Goal: Task Accomplishment & Management: Complete application form

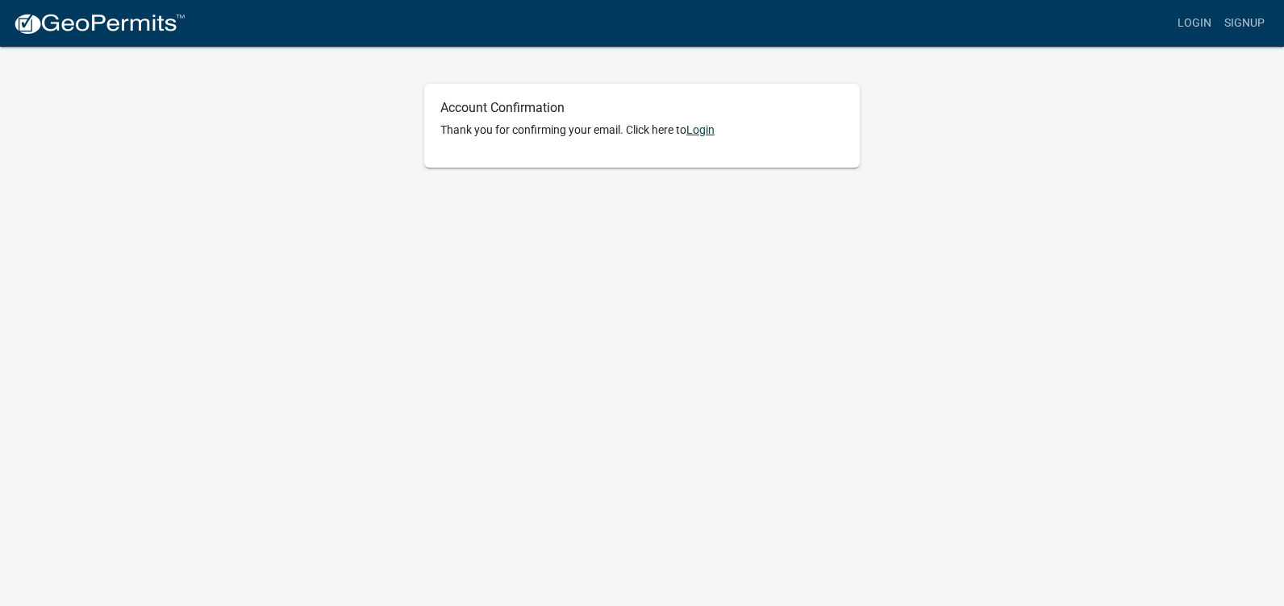
click at [700, 128] on link "Login" at bounding box center [700, 129] width 28 height 13
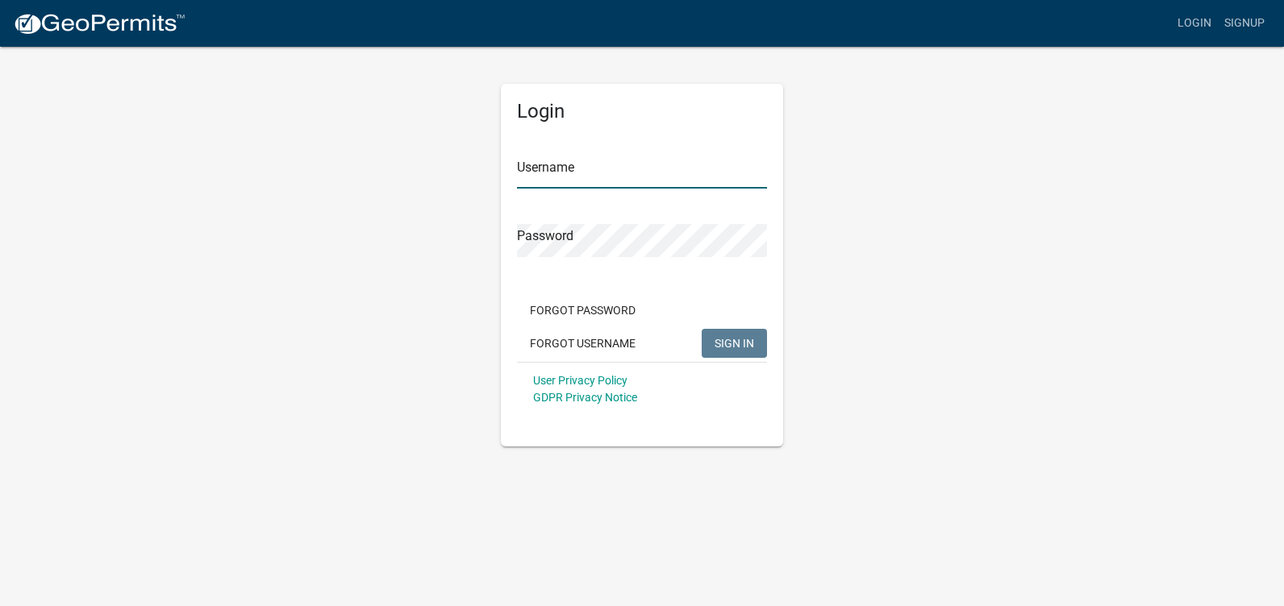
click at [682, 163] on input "Username" at bounding box center [642, 172] width 250 height 33
type input "LarsonTodd"
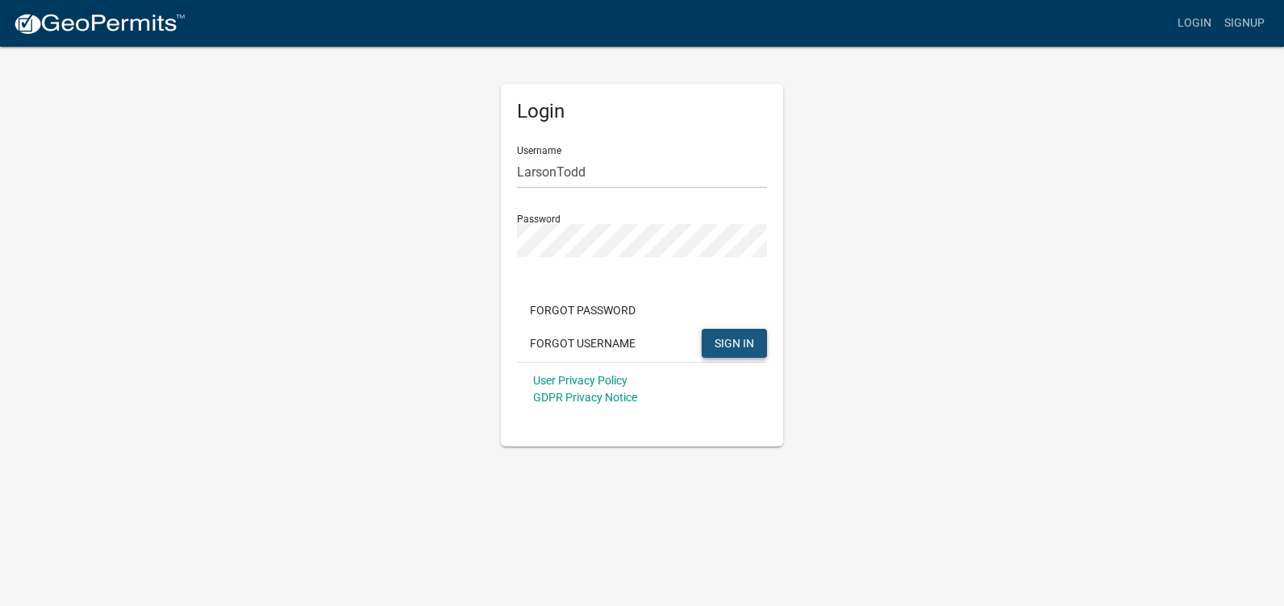
click at [730, 349] on span "SIGN IN" at bounding box center [734, 342] width 40 height 13
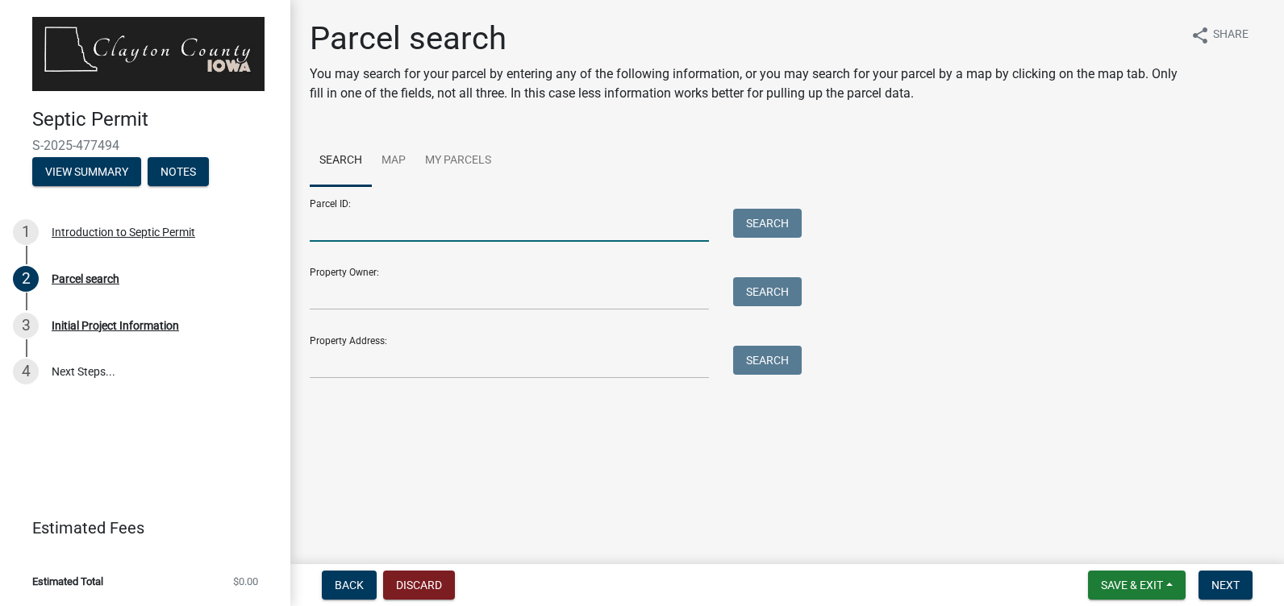
click at [368, 231] on input "Parcel ID:" at bounding box center [509, 225] width 399 height 33
type input "[PHONE_NUMBER]"
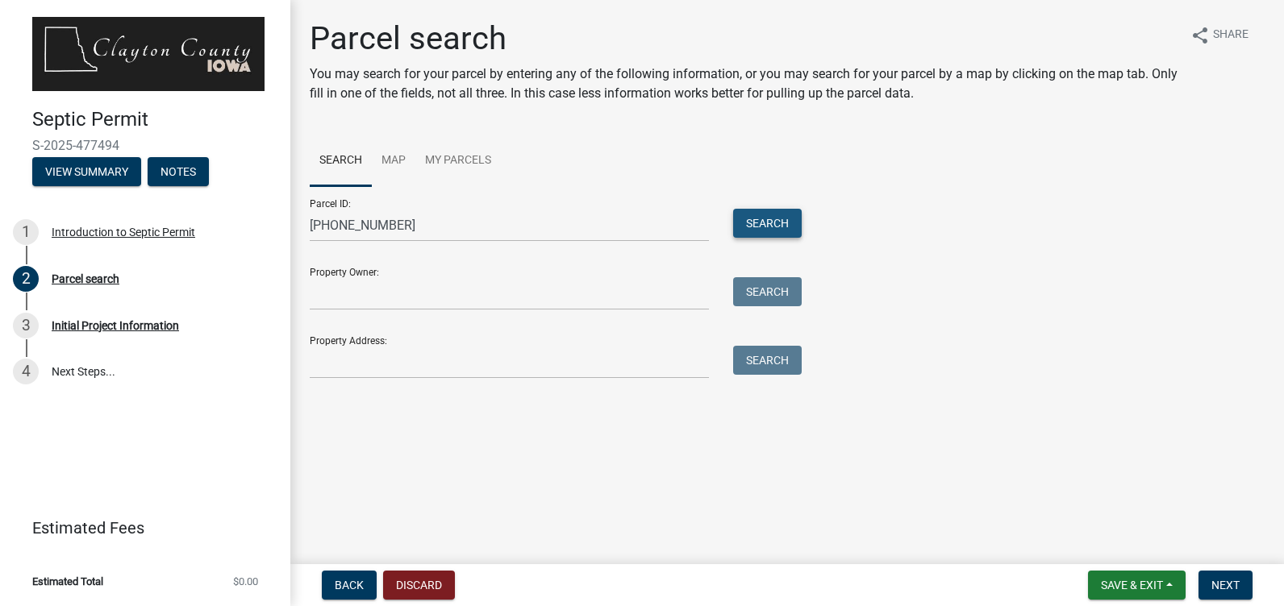
click at [780, 223] on button "Search" at bounding box center [767, 223] width 69 height 29
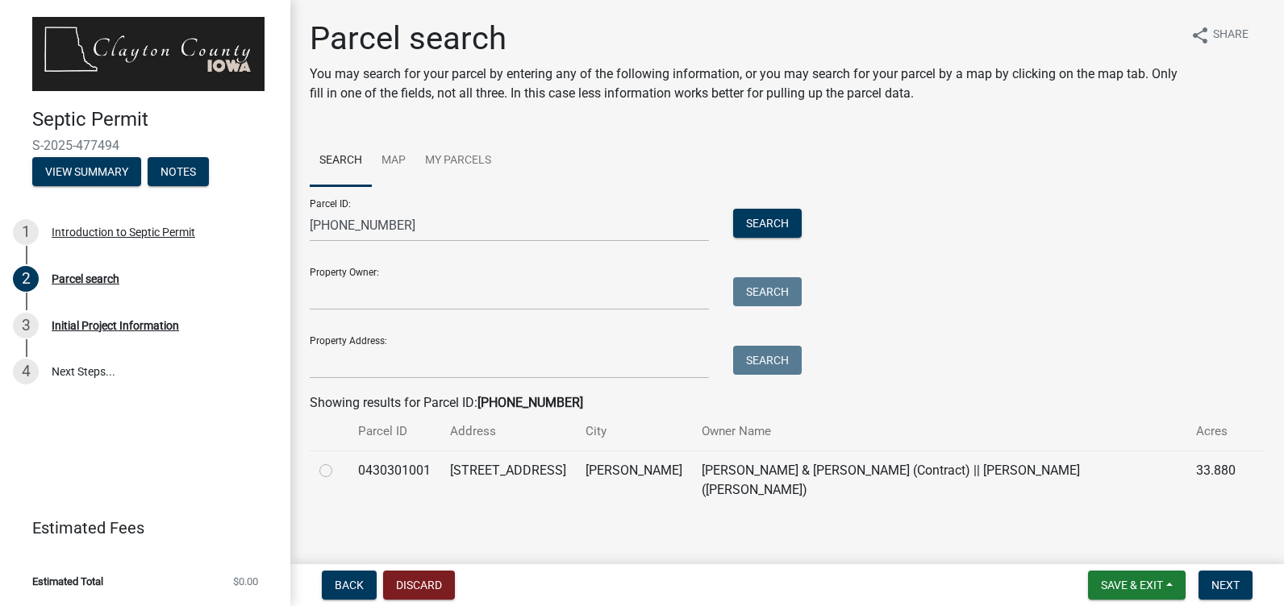
click at [339, 461] on label at bounding box center [339, 461] width 0 height 0
click at [339, 472] on input "radio" at bounding box center [344, 466] width 10 height 10
radio input "true"
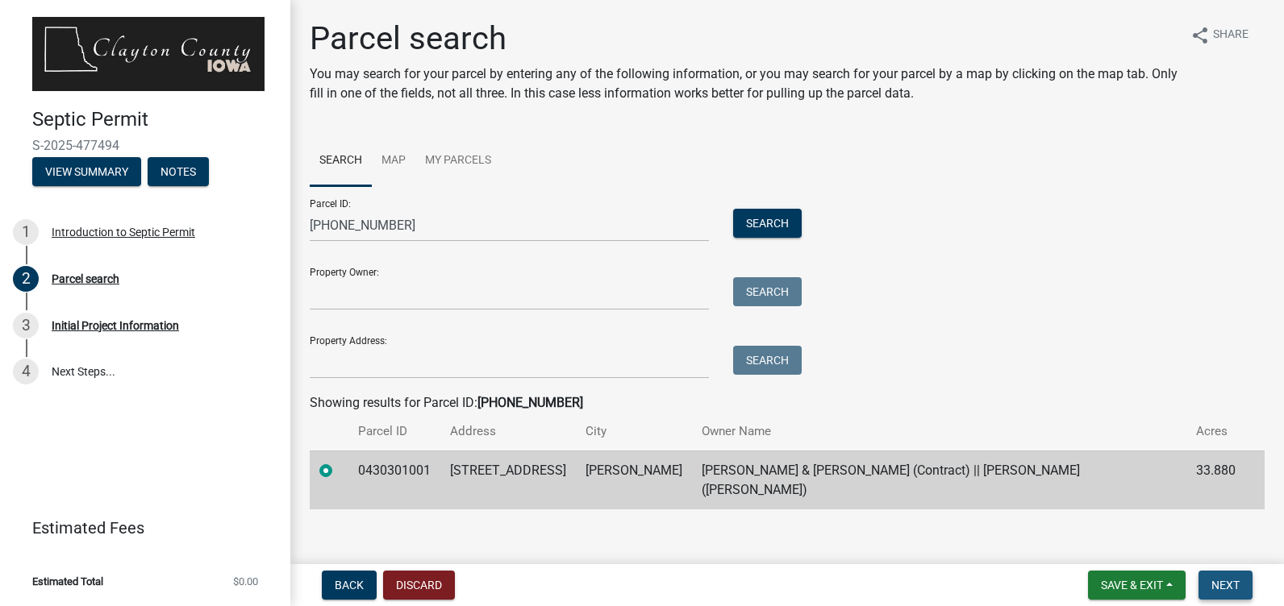
click at [1220, 585] on span "Next" at bounding box center [1225, 585] width 28 height 13
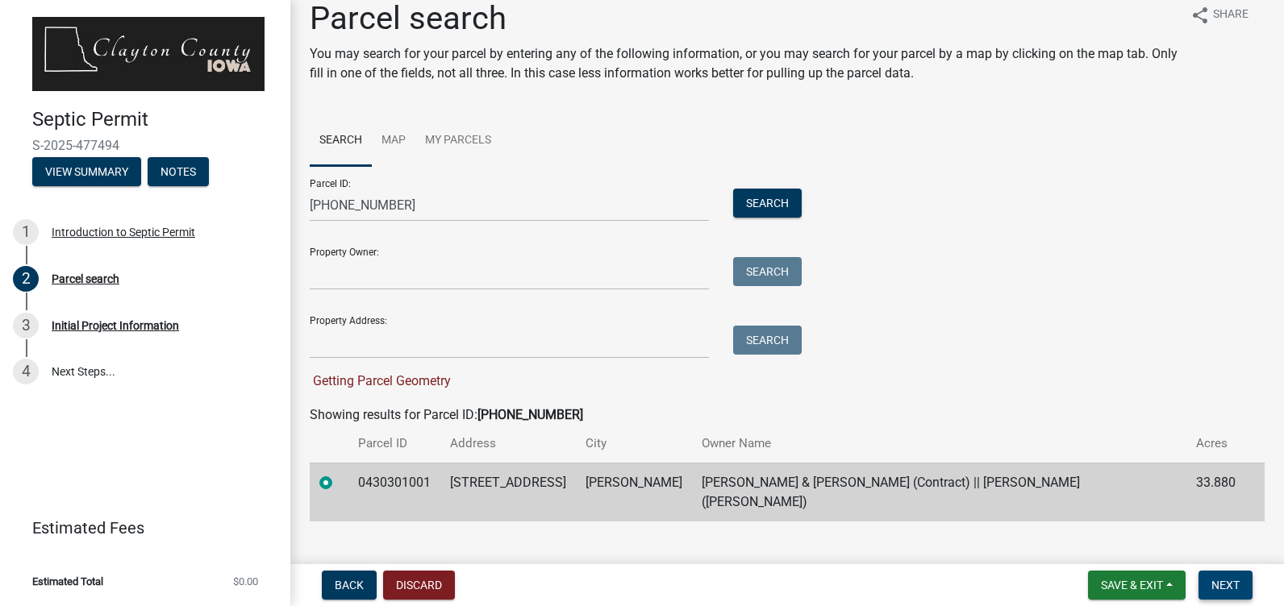
scroll to position [27, 0]
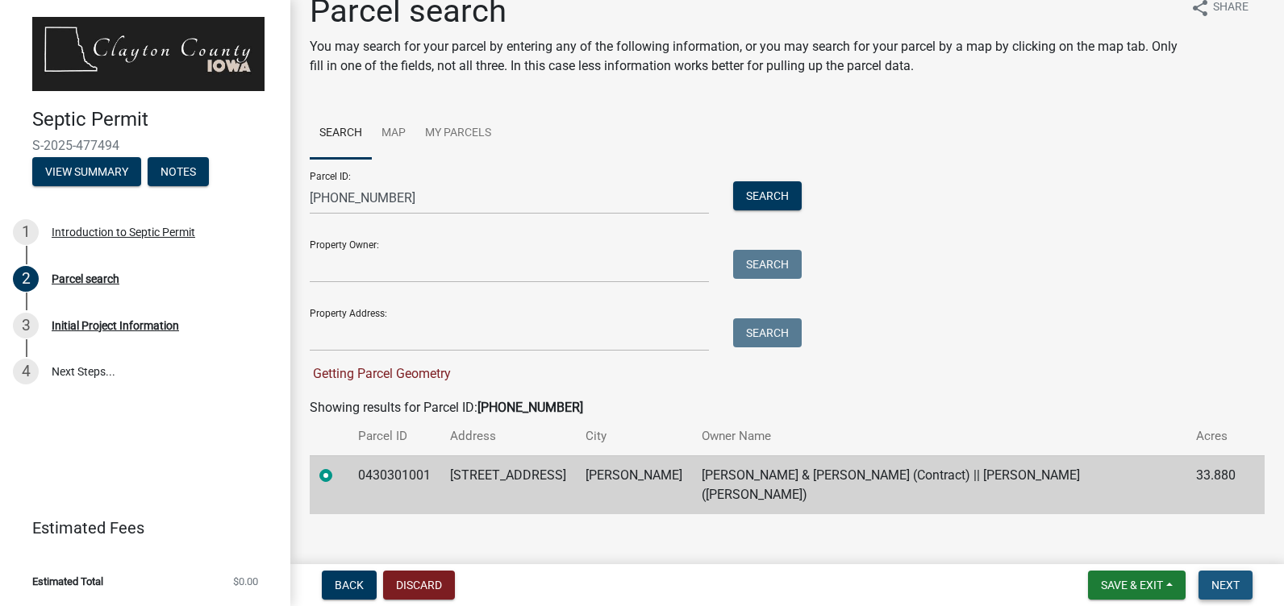
click at [1216, 586] on span "Next" at bounding box center [1225, 585] width 28 height 13
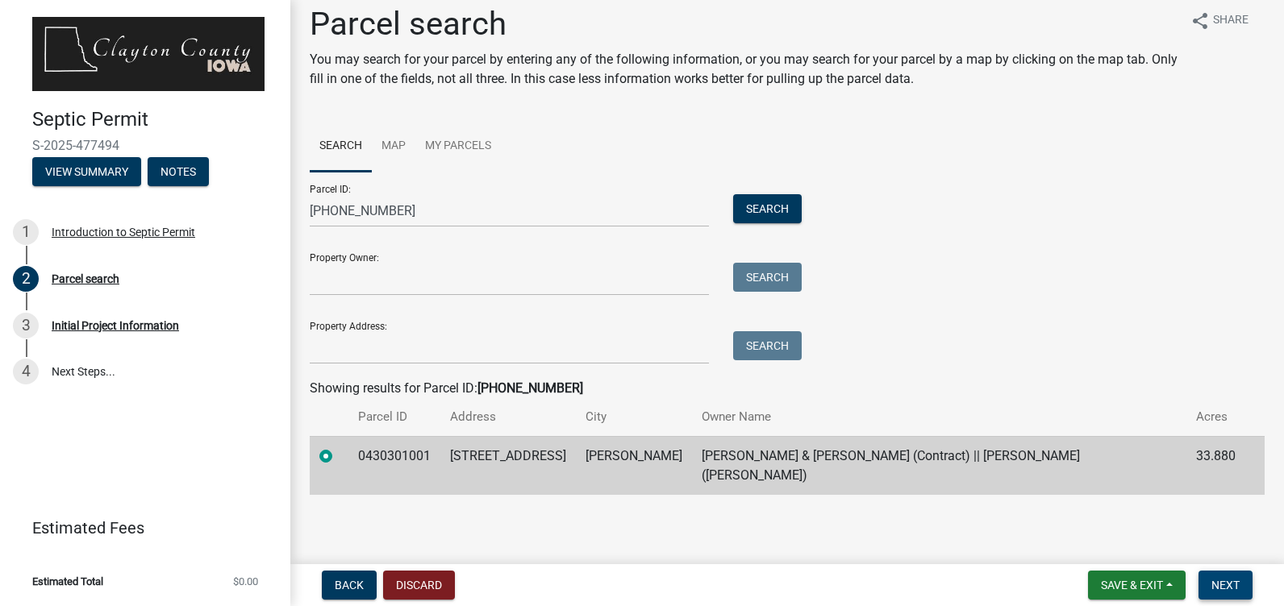
scroll to position [0, 0]
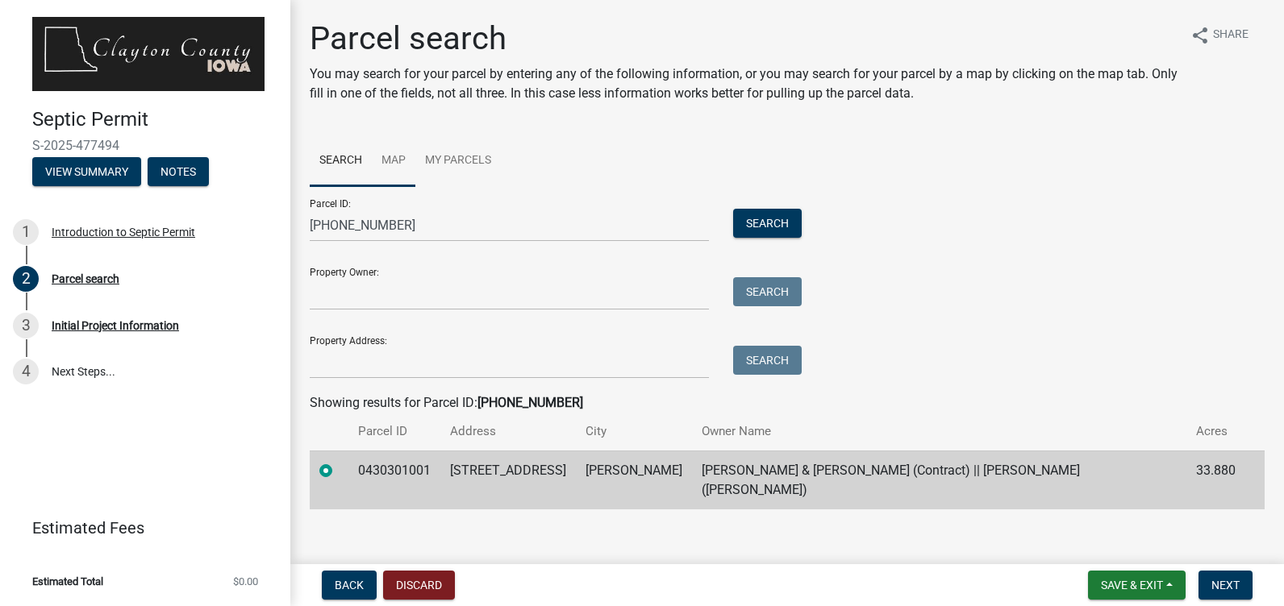
click at [385, 166] on link "Map" at bounding box center [394, 161] width 44 height 52
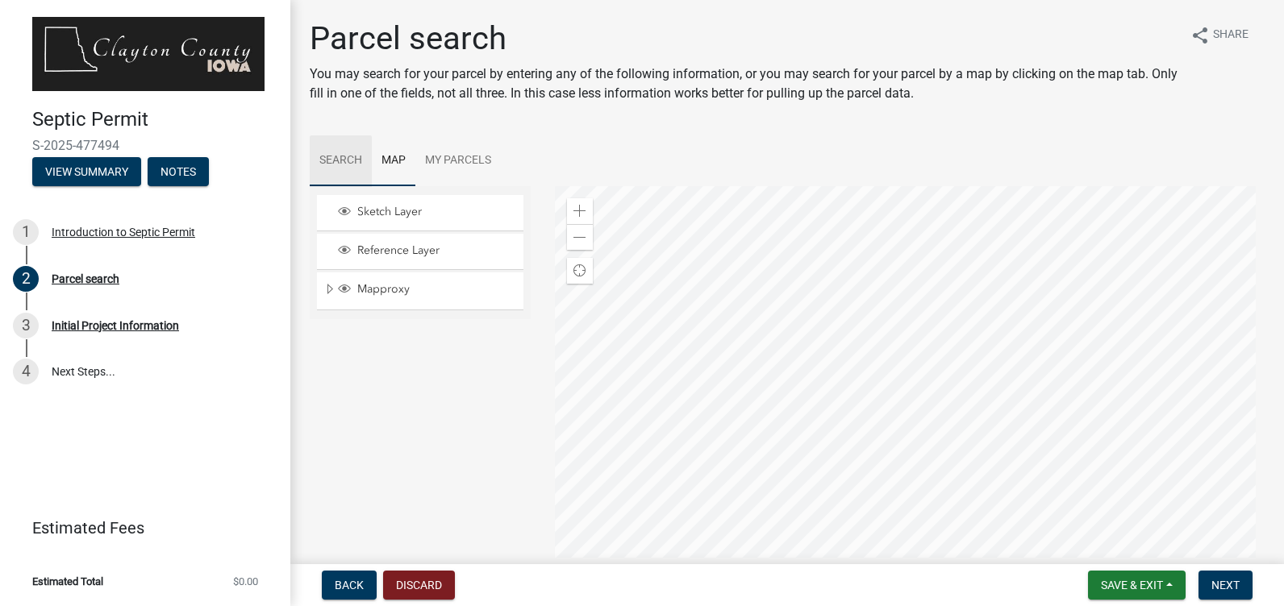
click at [330, 156] on link "Search" at bounding box center [341, 161] width 62 height 52
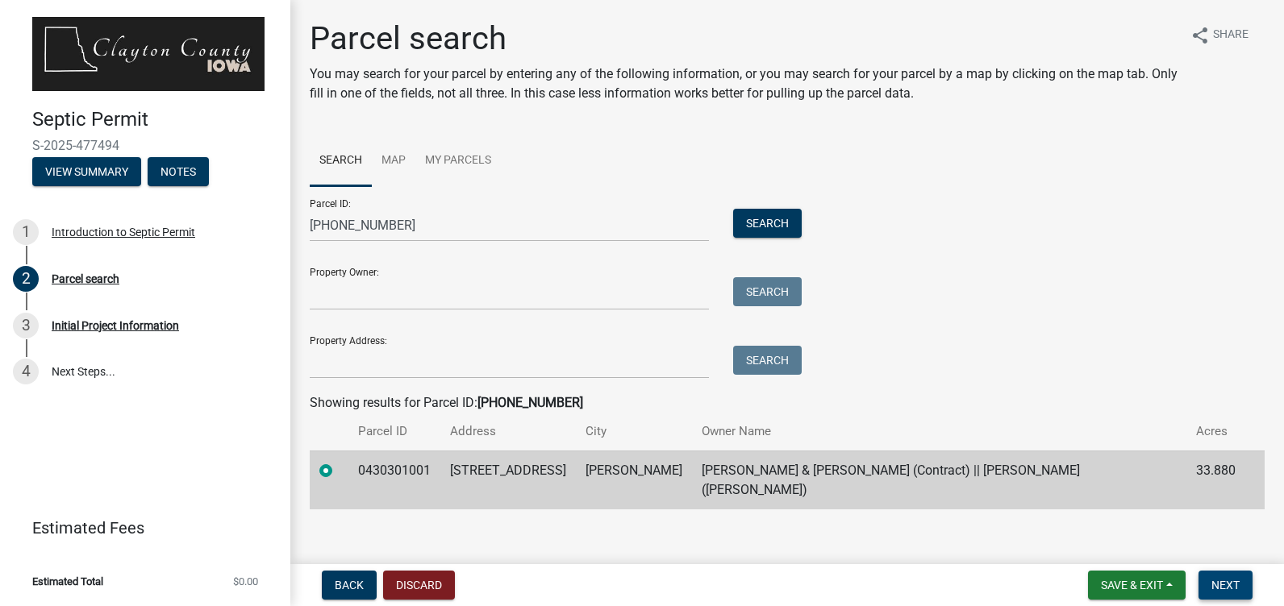
click at [1225, 581] on span "Next" at bounding box center [1225, 585] width 28 height 13
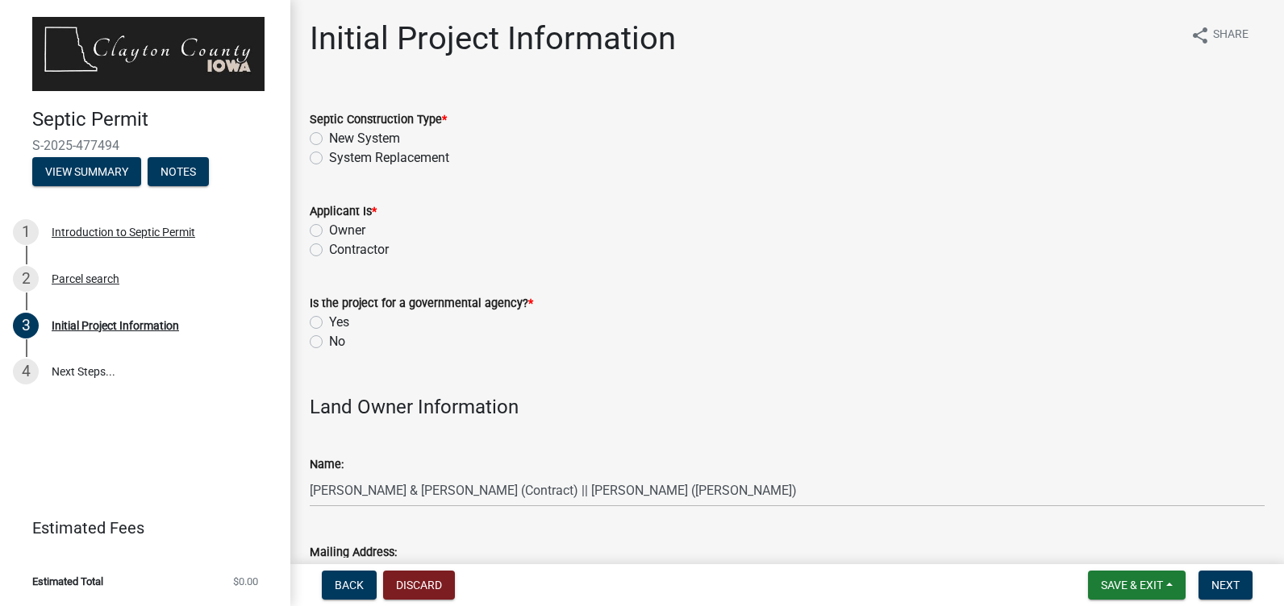
click at [329, 138] on label "New System" at bounding box center [364, 138] width 71 height 19
click at [329, 138] on input "New System" at bounding box center [334, 134] width 10 height 10
radio input "true"
click at [329, 231] on label "Owner" at bounding box center [347, 230] width 36 height 19
click at [329, 231] on input "Owner" at bounding box center [334, 226] width 10 height 10
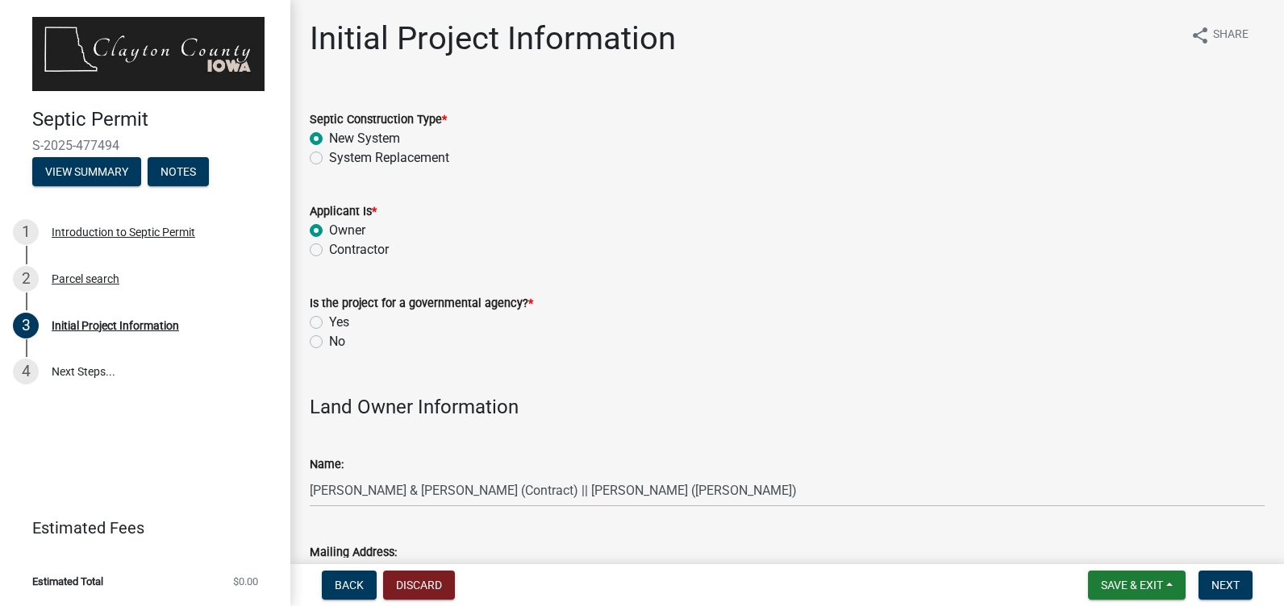
radio input "true"
click at [329, 341] on label "No" at bounding box center [337, 341] width 16 height 19
click at [329, 341] on input "No" at bounding box center [334, 337] width 10 height 10
radio input "true"
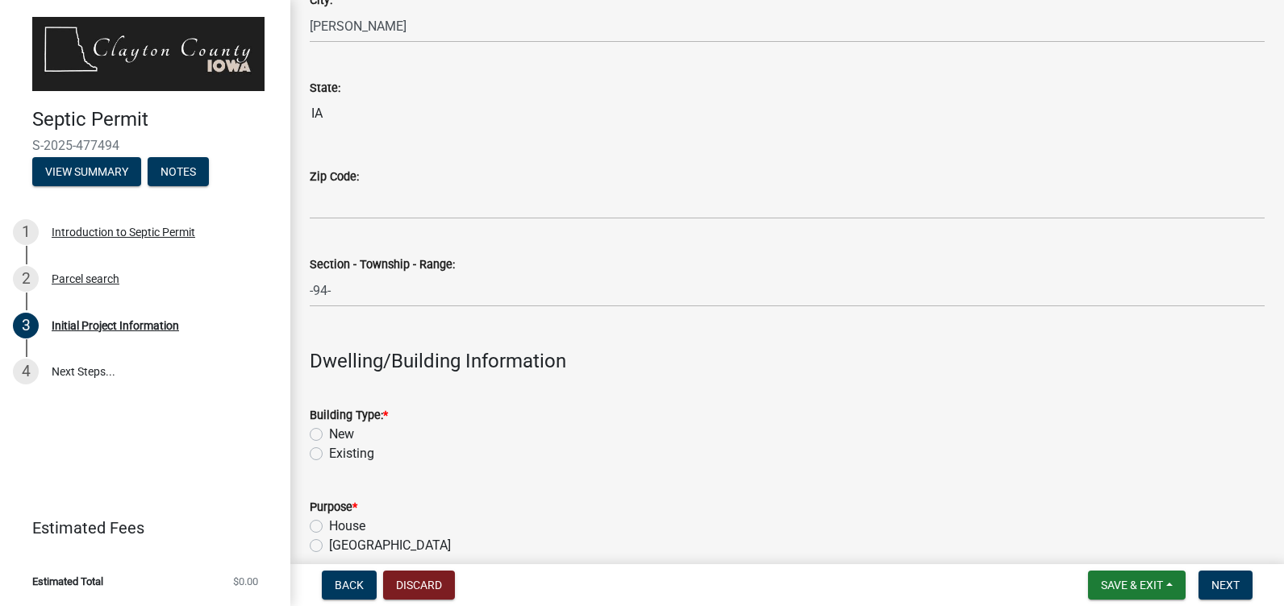
scroll to position [1532, 0]
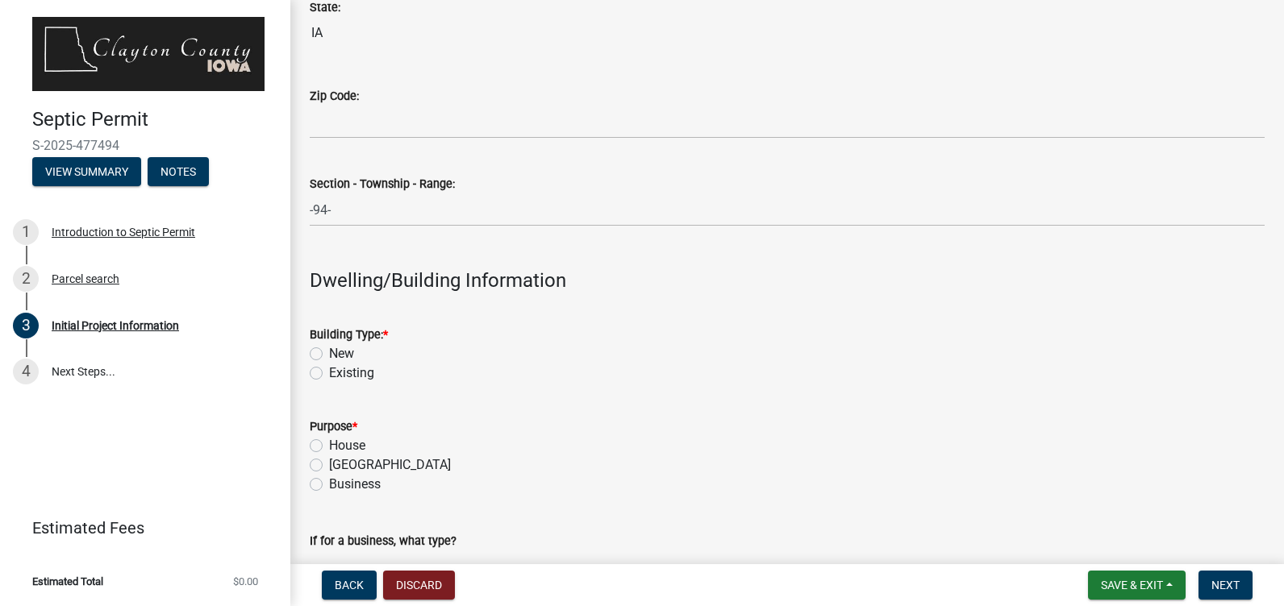
click at [329, 373] on label "Existing" at bounding box center [351, 373] width 45 height 19
click at [329, 373] on input "Existing" at bounding box center [334, 369] width 10 height 10
radio input "true"
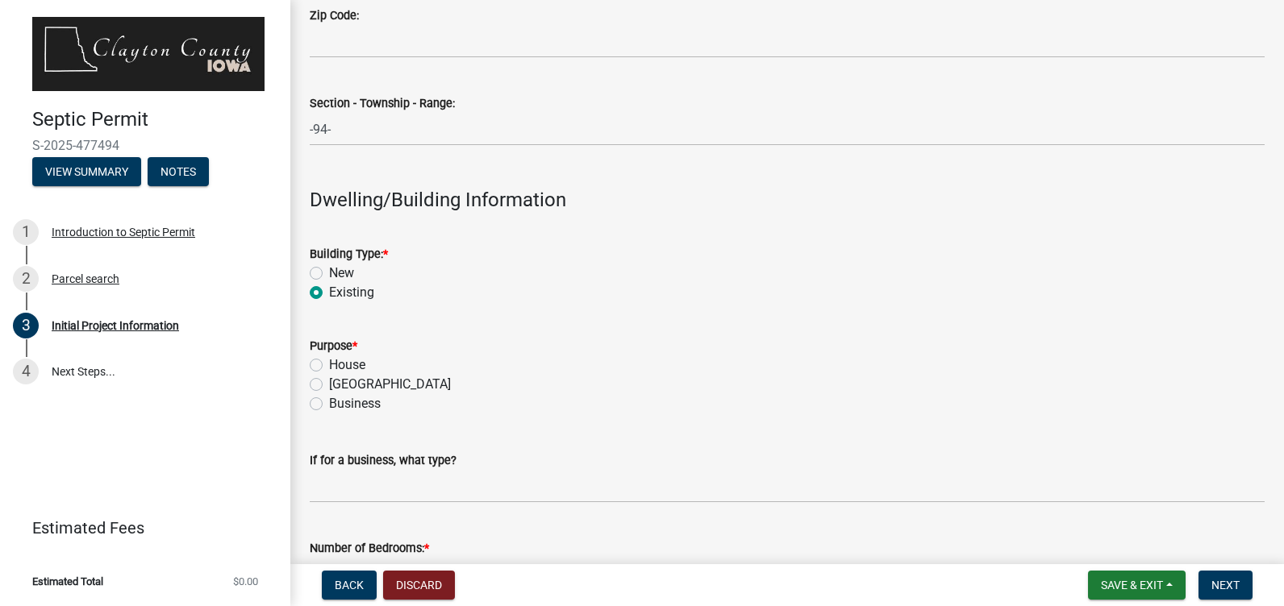
click at [329, 379] on label "Accessory Building" at bounding box center [390, 384] width 122 height 19
click at [329, 379] on input "Accessory Building" at bounding box center [334, 380] width 10 height 10
radio input "true"
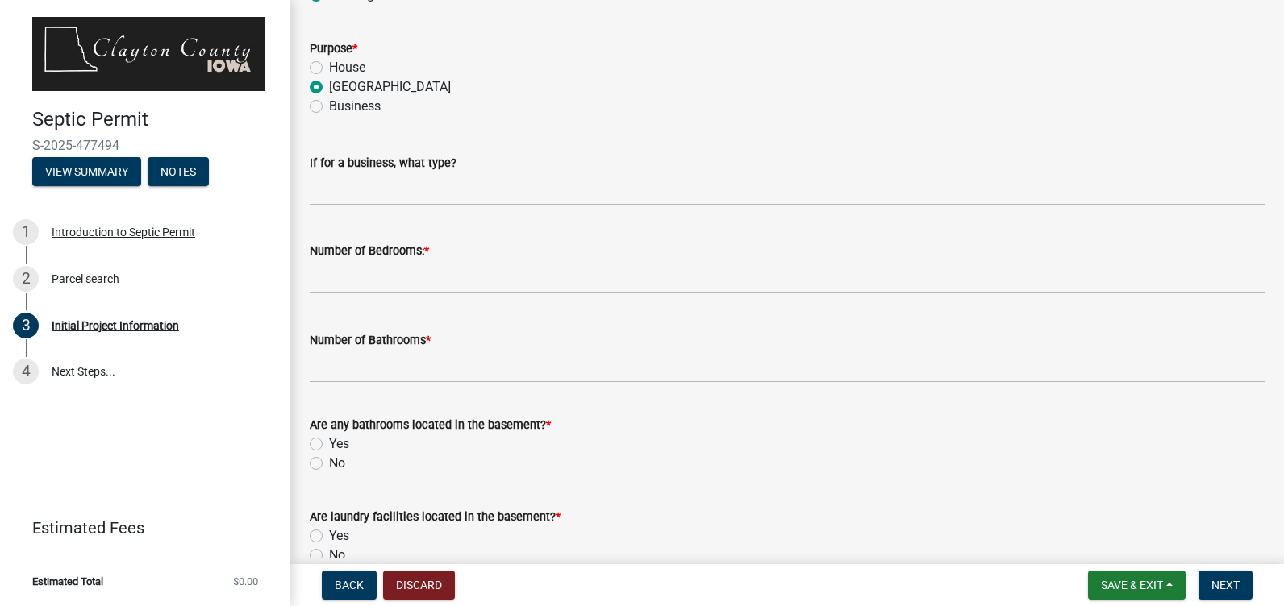
scroll to position [1935, 0]
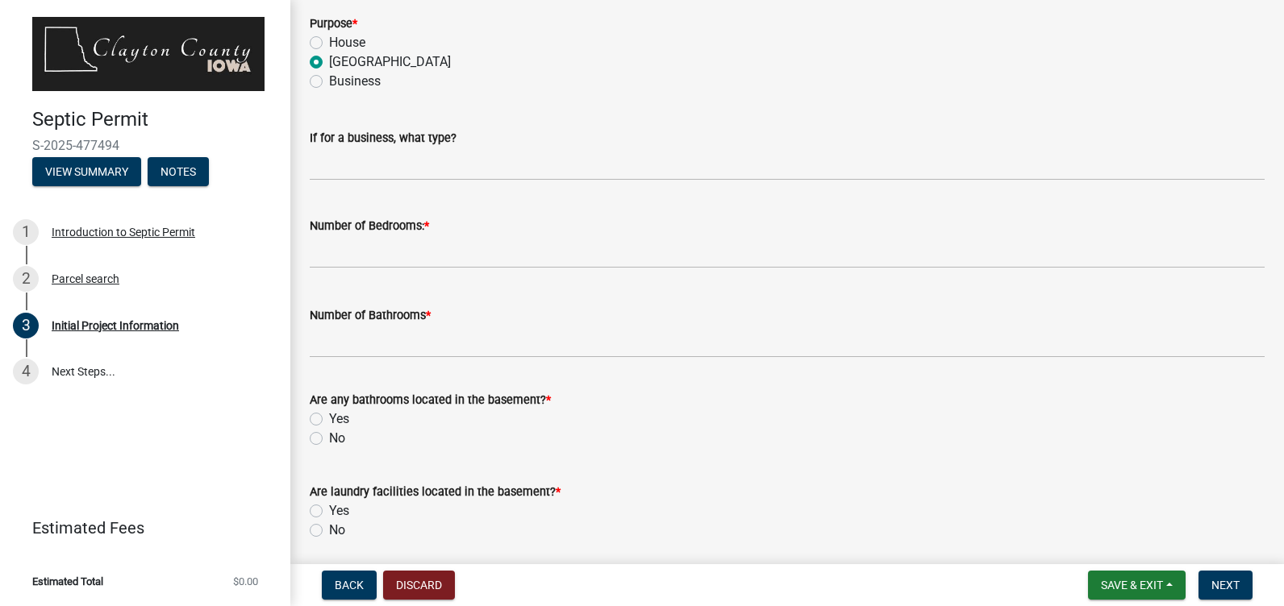
click at [329, 439] on label "No" at bounding box center [337, 438] width 16 height 19
click at [329, 439] on input "No" at bounding box center [334, 434] width 10 height 10
radio input "true"
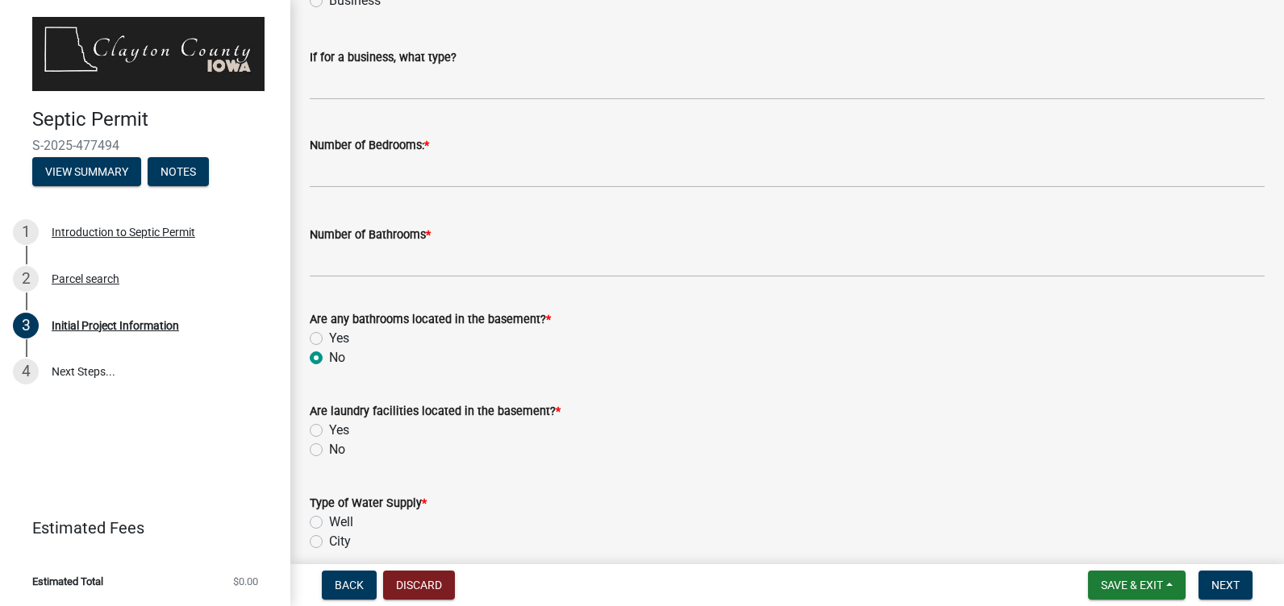
click at [329, 450] on label "No" at bounding box center [337, 449] width 16 height 19
click at [329, 450] on input "No" at bounding box center [334, 445] width 10 height 10
radio input "true"
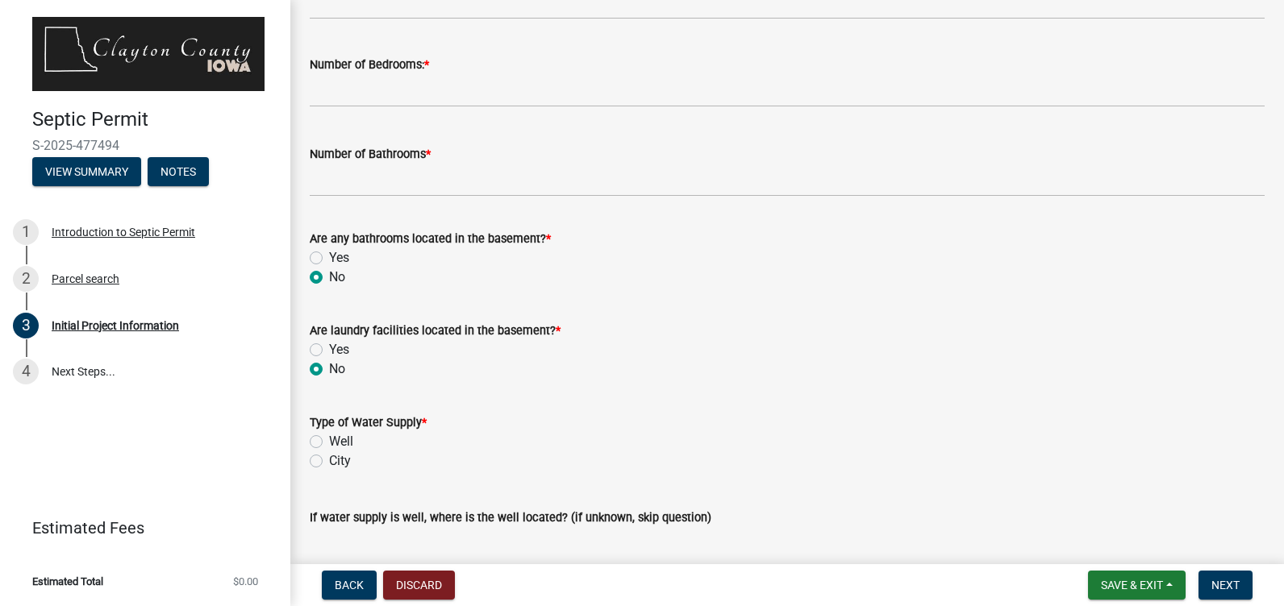
click at [329, 443] on label "Well" at bounding box center [341, 441] width 24 height 19
click at [329, 443] on input "Well" at bounding box center [334, 437] width 10 height 10
radio input "true"
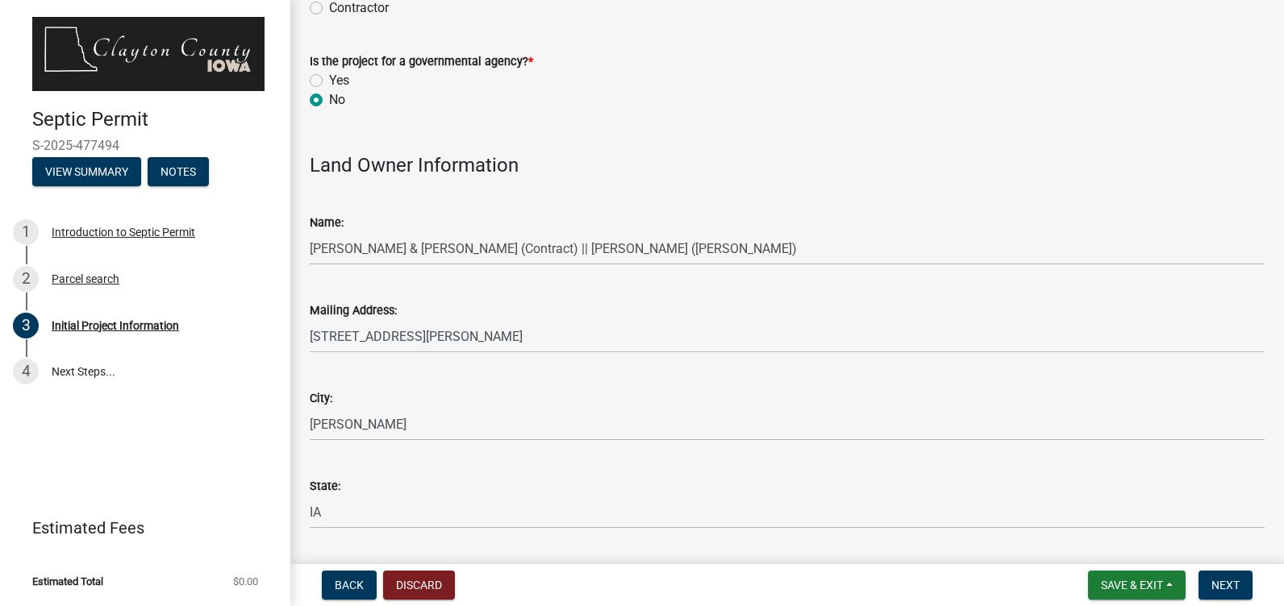
scroll to position [0, 0]
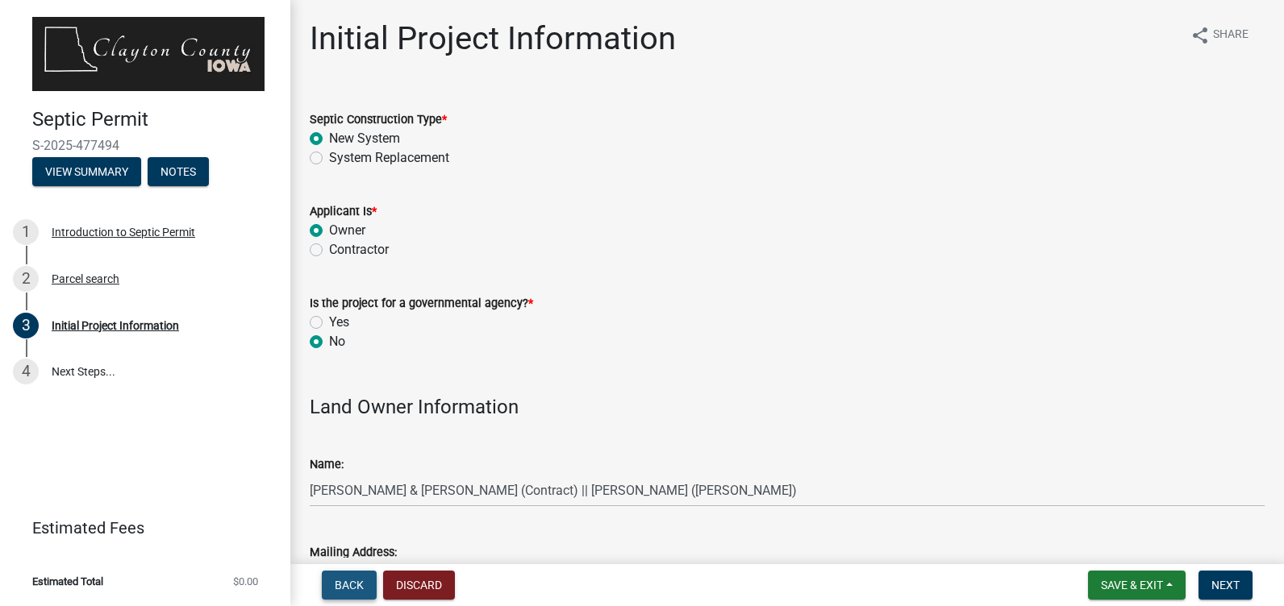
click at [344, 585] on span "Back" at bounding box center [349, 585] width 29 height 13
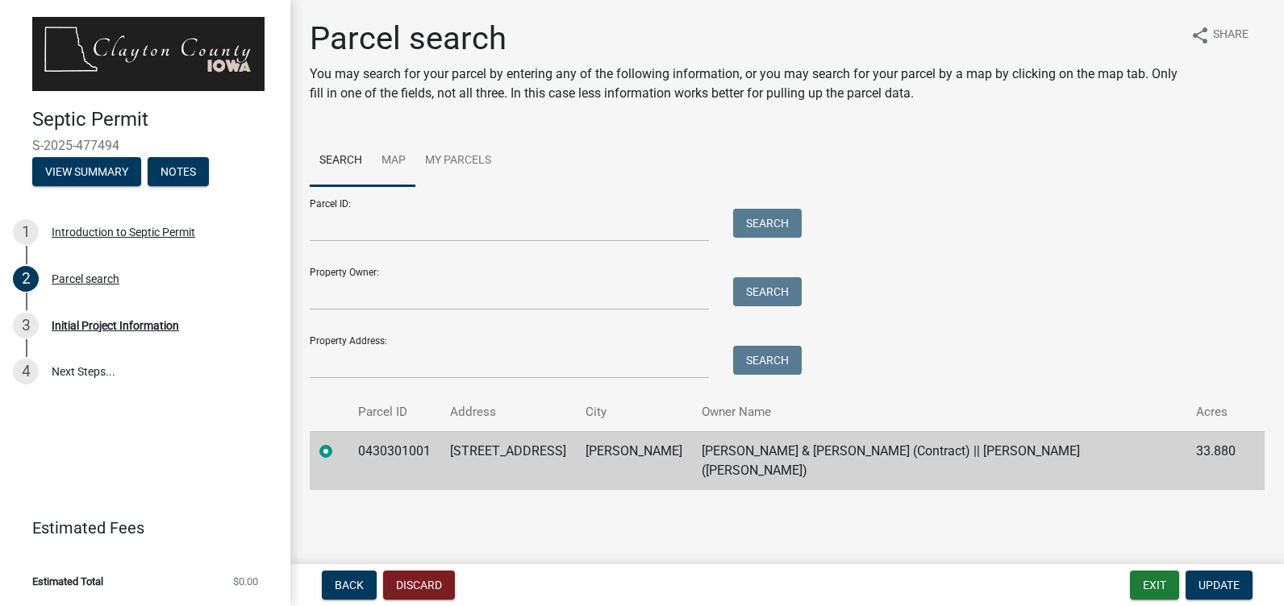
click at [388, 163] on link "Map" at bounding box center [394, 161] width 44 height 52
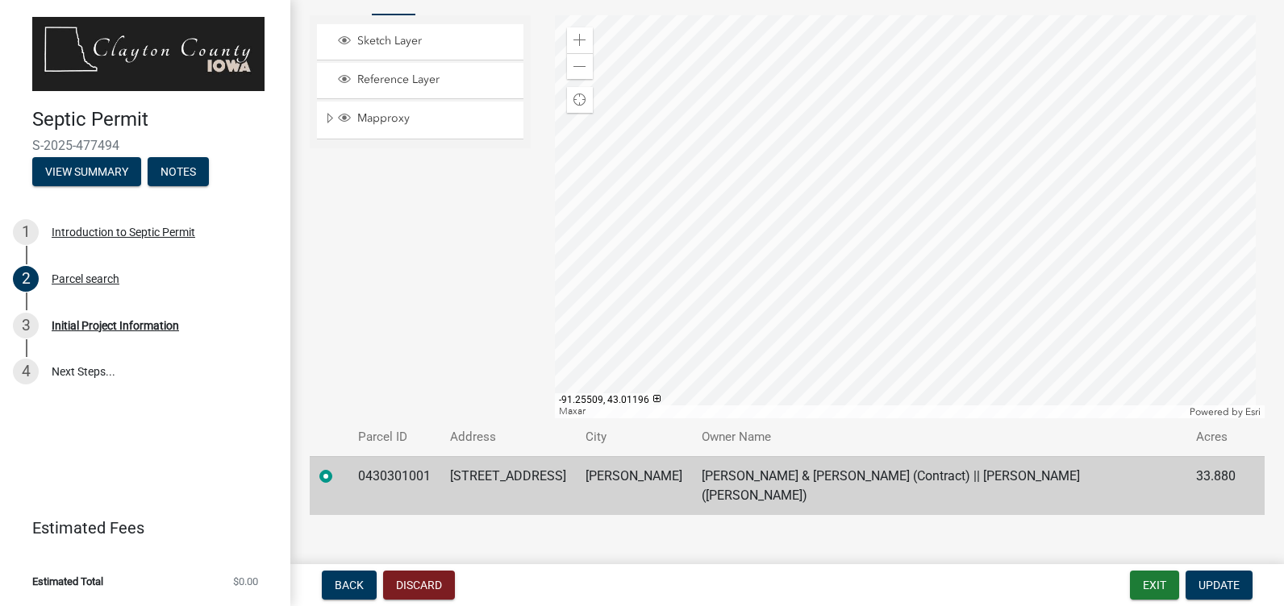
scroll to position [172, 0]
click at [1157, 585] on button "Exit" at bounding box center [1154, 585] width 49 height 29
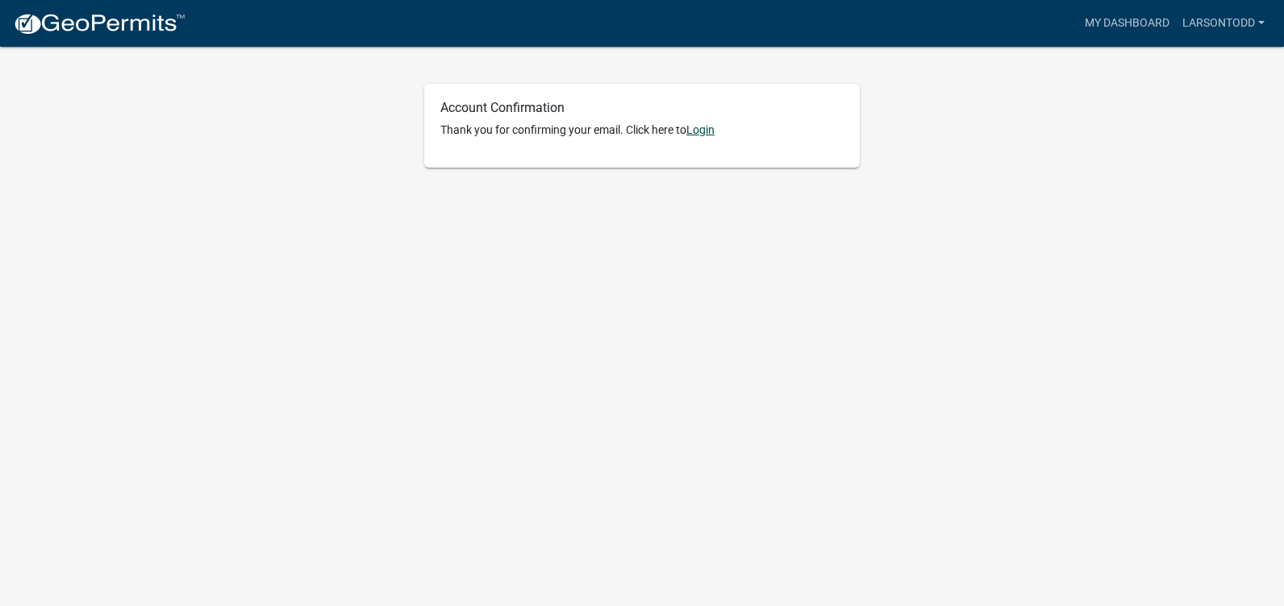
click at [712, 134] on link "Login" at bounding box center [700, 129] width 28 height 13
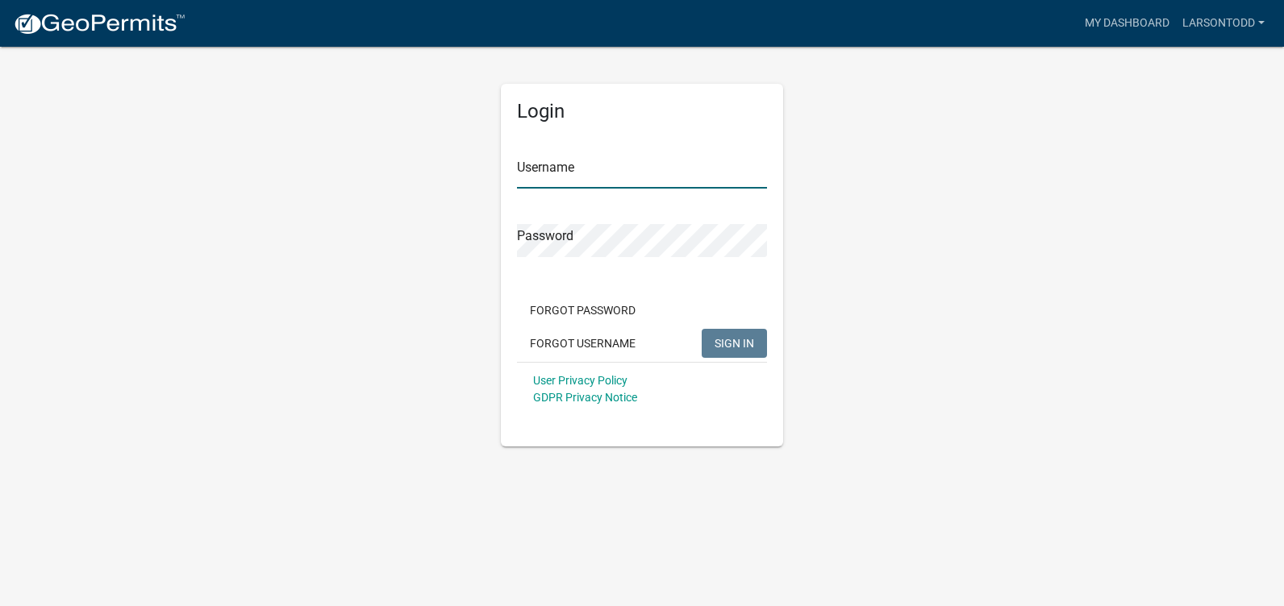
click at [606, 178] on input "Username" at bounding box center [642, 172] width 250 height 33
type input "LarsonTodd"
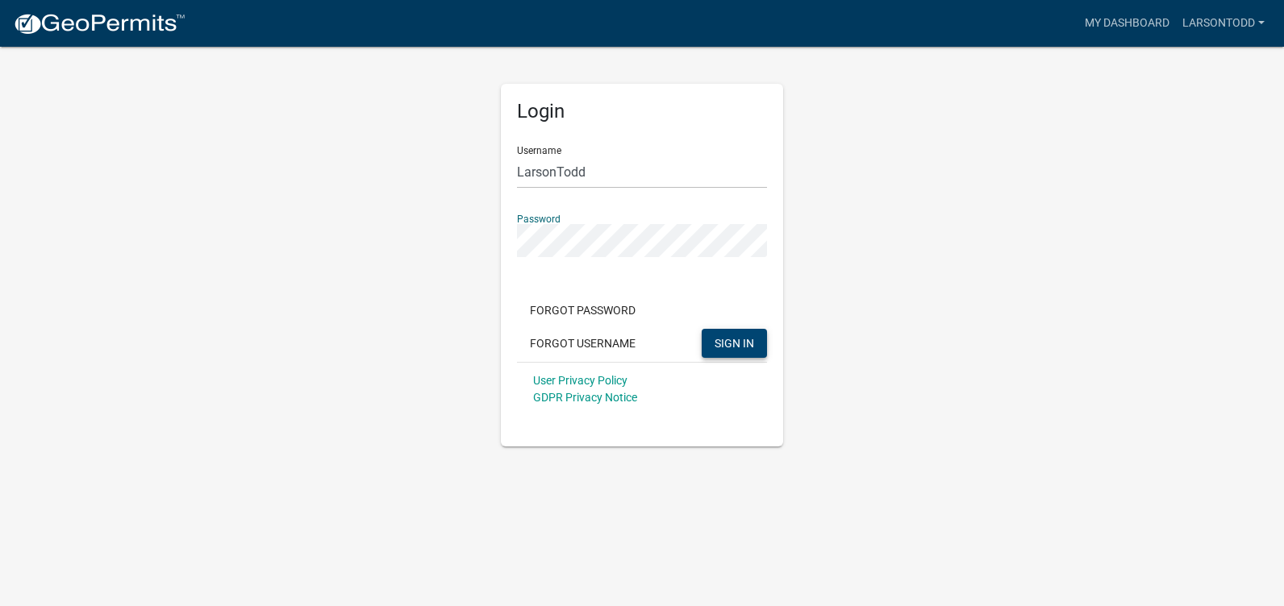
click at [735, 340] on span "SIGN IN" at bounding box center [734, 342] width 40 height 13
